Goal: Task Accomplishment & Management: Use online tool/utility

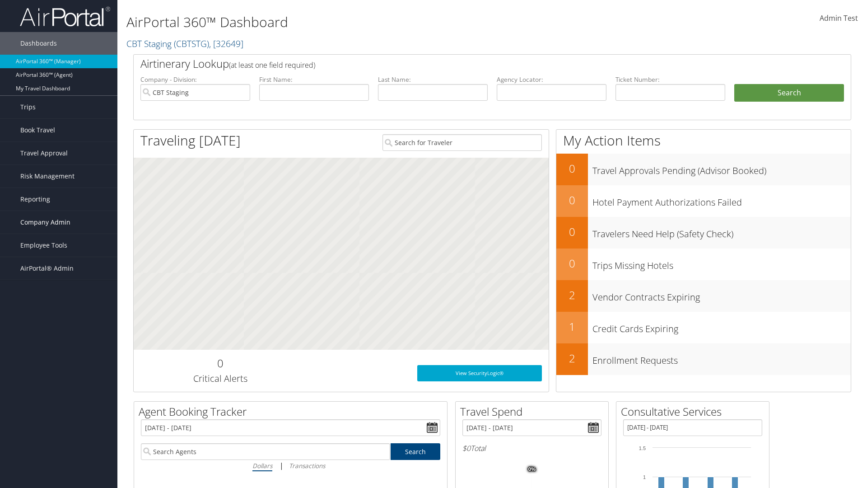
click at [59, 222] on span "Company Admin" at bounding box center [45, 222] width 50 height 23
click at [59, 267] on link "People" at bounding box center [58, 268] width 117 height 14
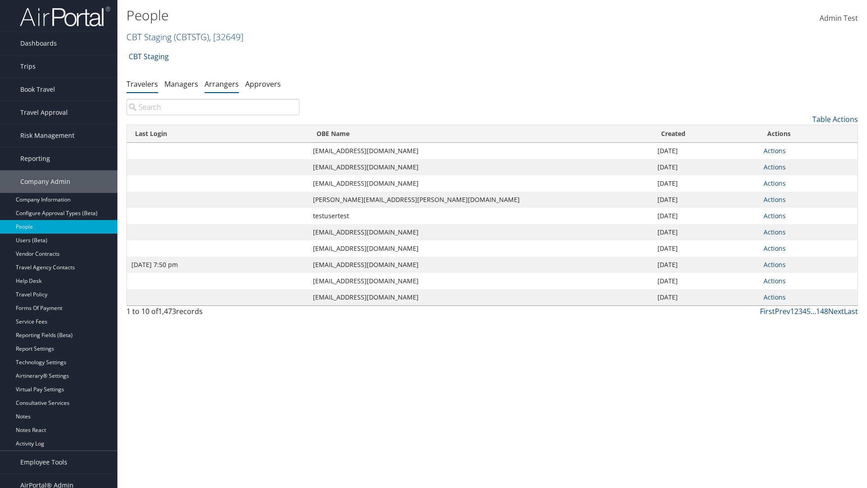
click at [222, 84] on link "Arrangers" at bounding box center [222, 84] width 34 height 10
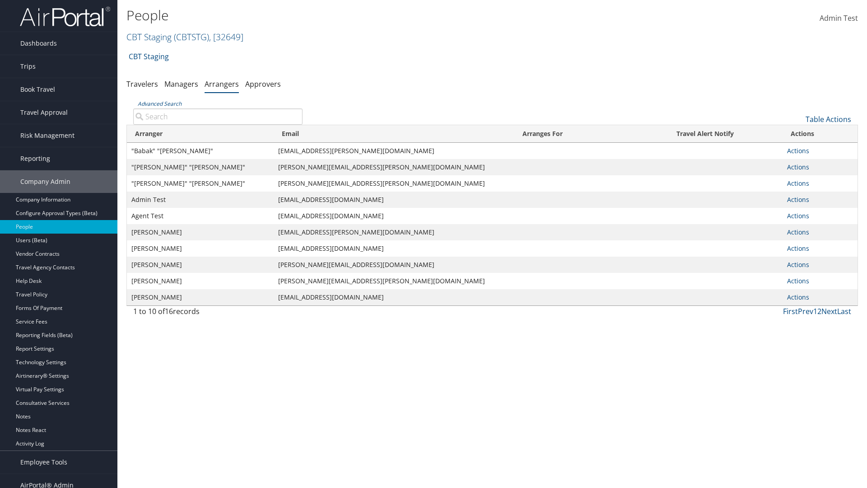
click at [218, 116] on input "Advanced Search" at bounding box center [217, 116] width 169 height 16
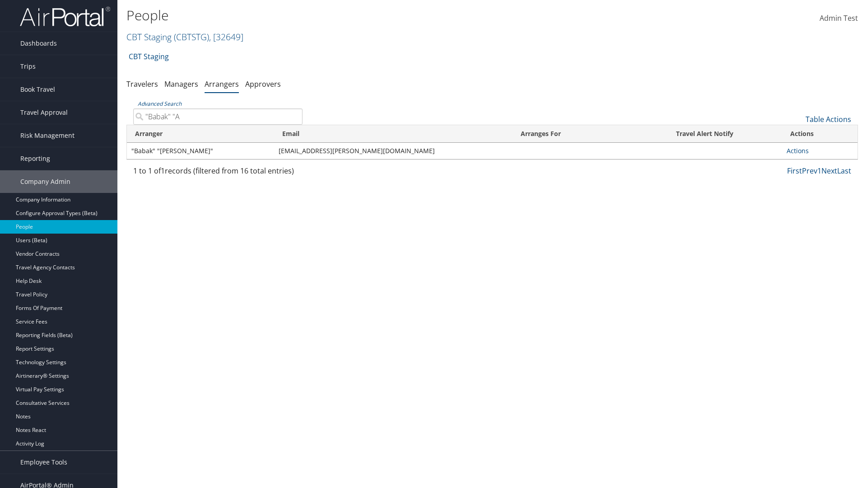
type input ""Babak" "Af"
